Goal: Navigation & Orientation: Find specific page/section

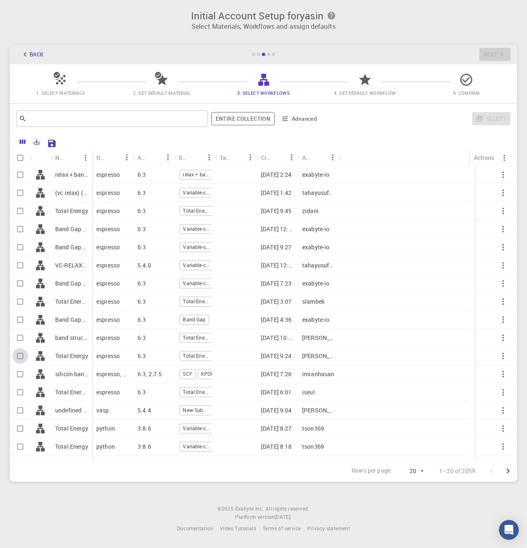
click at [21, 355] on input "Select row" at bounding box center [20, 356] width 16 height 16
checkbox input "true"
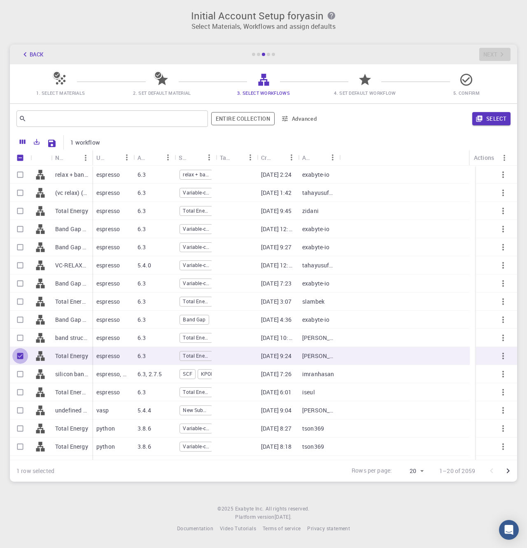
click at [19, 355] on input "Unselect row" at bounding box center [20, 356] width 16 height 16
checkbox input "false"
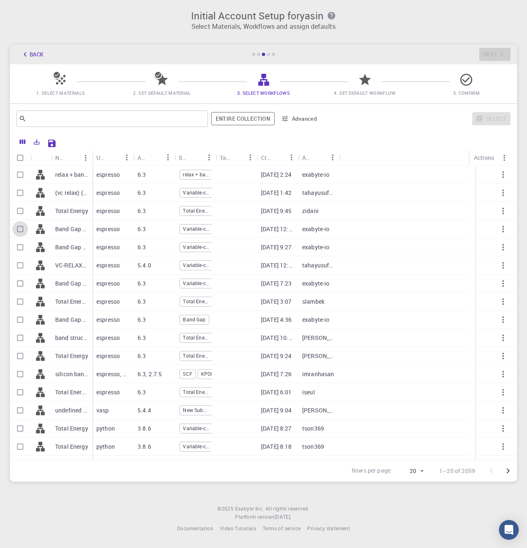
click at [17, 229] on input "Select row" at bounding box center [20, 229] width 16 height 16
checkbox input "true"
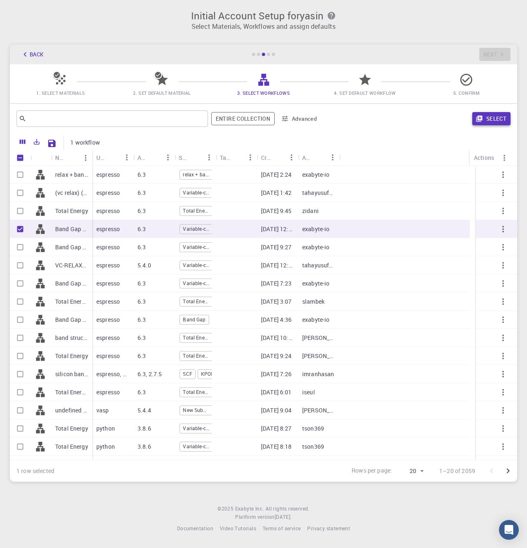
click at [488, 116] on button "Select" at bounding box center [491, 118] width 38 height 13
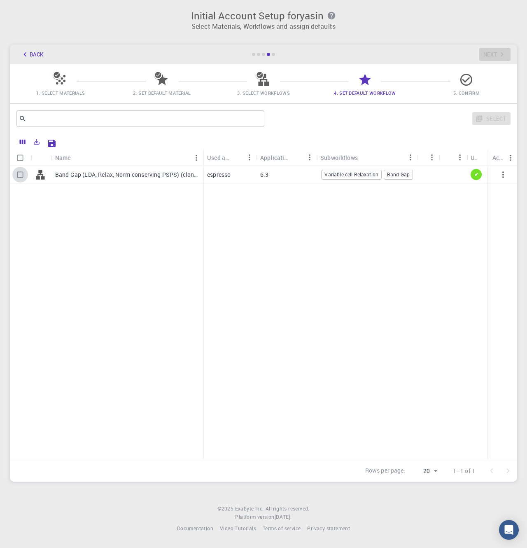
click at [21, 173] on input "Select row" at bounding box center [20, 175] width 16 height 16
checkbox input "true"
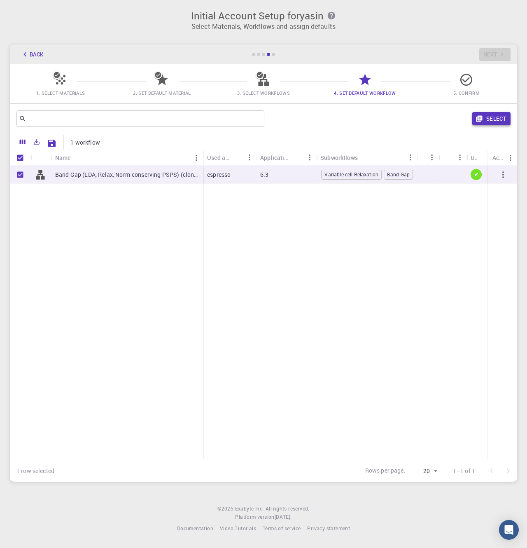
click at [500, 119] on button "Select" at bounding box center [491, 118] width 38 height 13
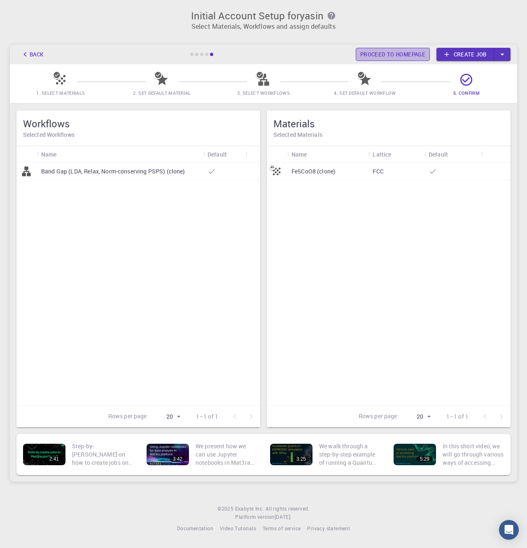
click at [402, 57] on link "Proceed to homepage" at bounding box center [393, 54] width 74 height 13
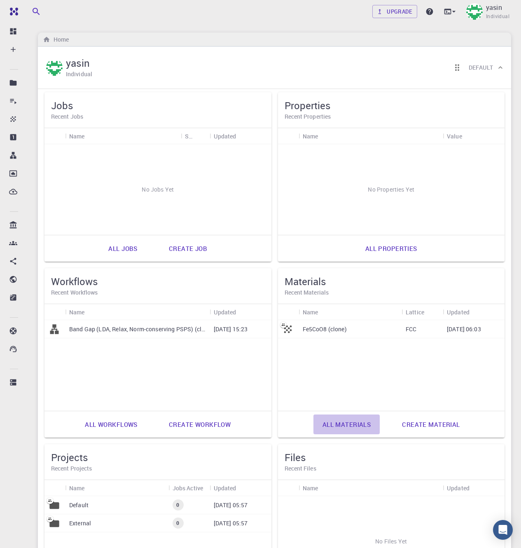
click at [352, 426] on link "All materials" at bounding box center [346, 424] width 67 height 20
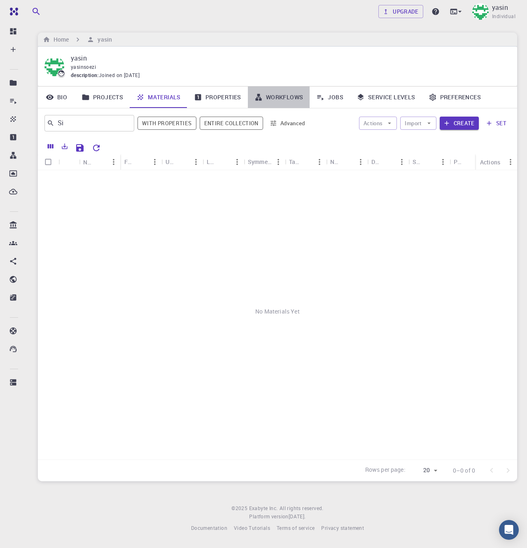
click at [288, 98] on link "Workflows" at bounding box center [279, 96] width 62 height 21
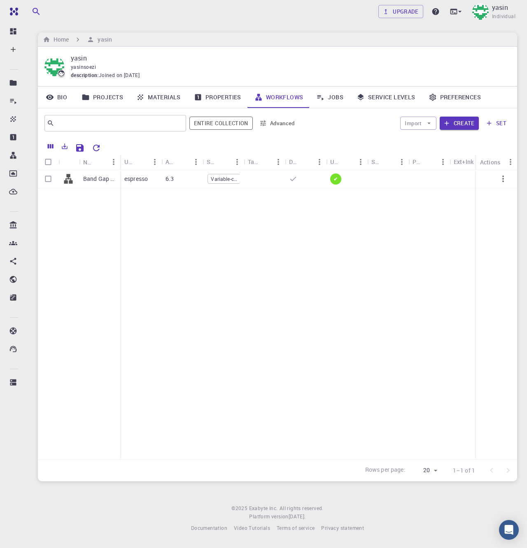
click at [148, 98] on link "Materials" at bounding box center [159, 96] width 58 height 21
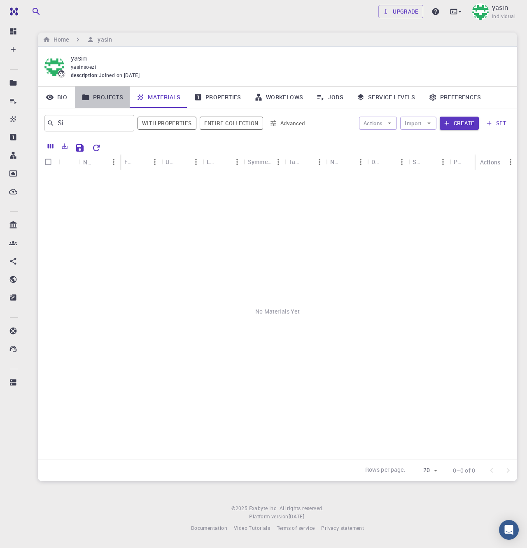
click at [90, 97] on link "Projects" at bounding box center [102, 96] width 55 height 21
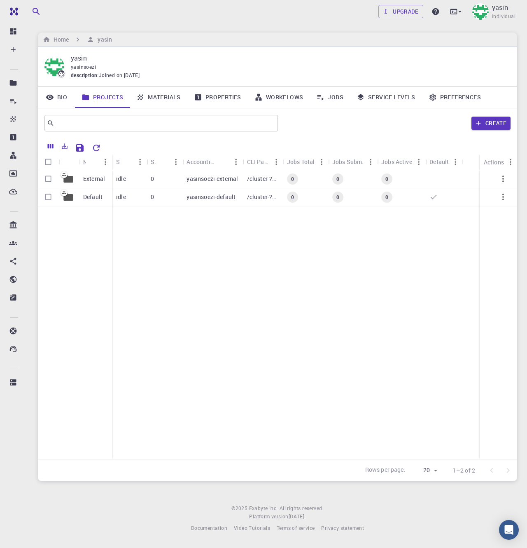
click at [158, 96] on link "Materials" at bounding box center [159, 96] width 58 height 21
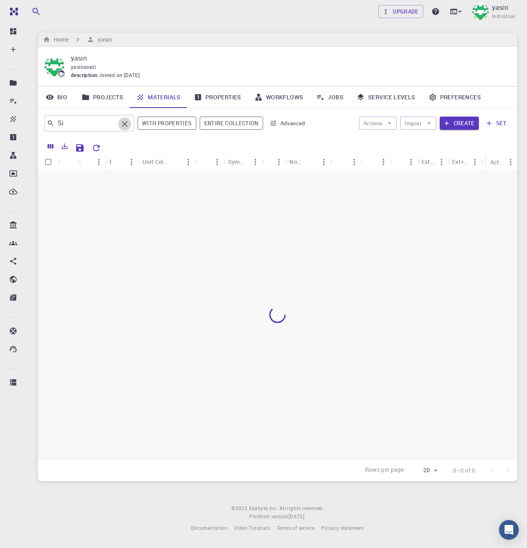
click at [127, 123] on icon "Clear" at bounding box center [125, 124] width 10 height 10
